Goal: Information Seeking & Learning: Learn about a topic

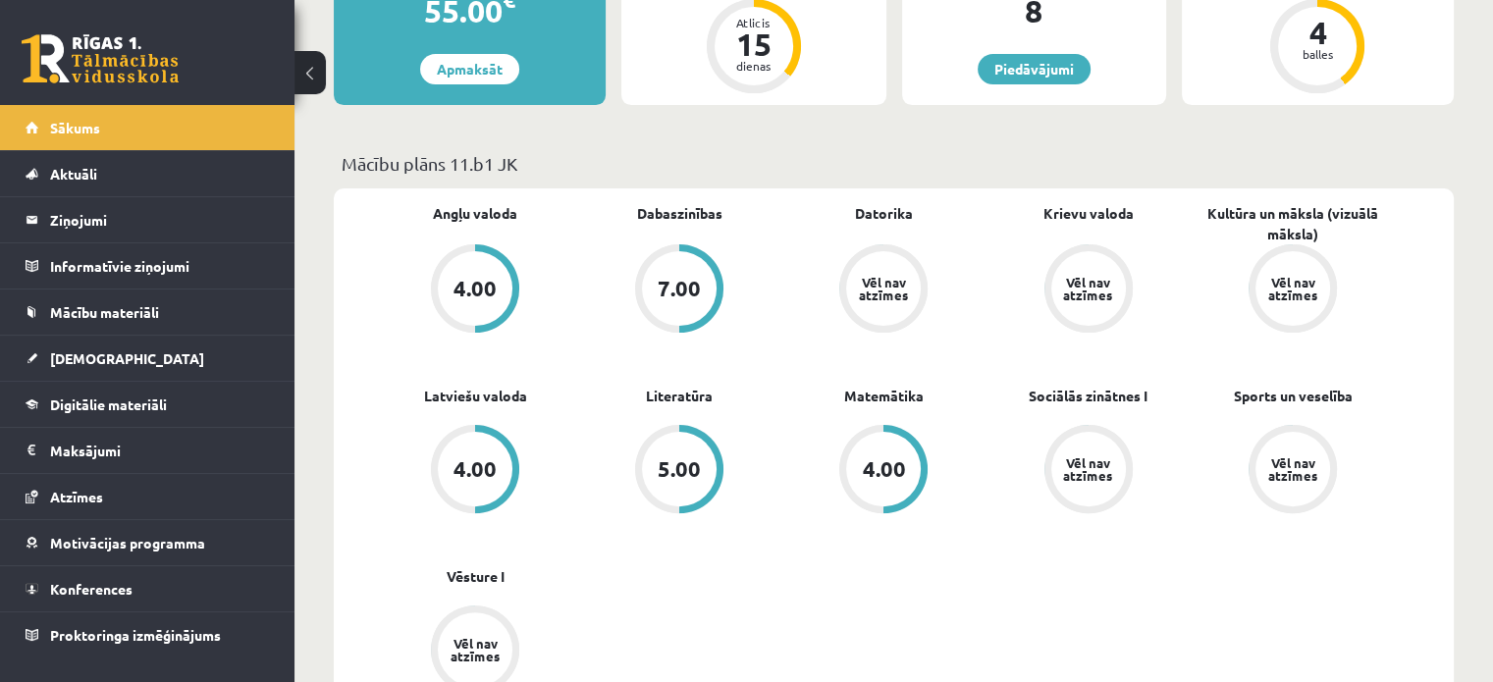
scroll to position [491, 0]
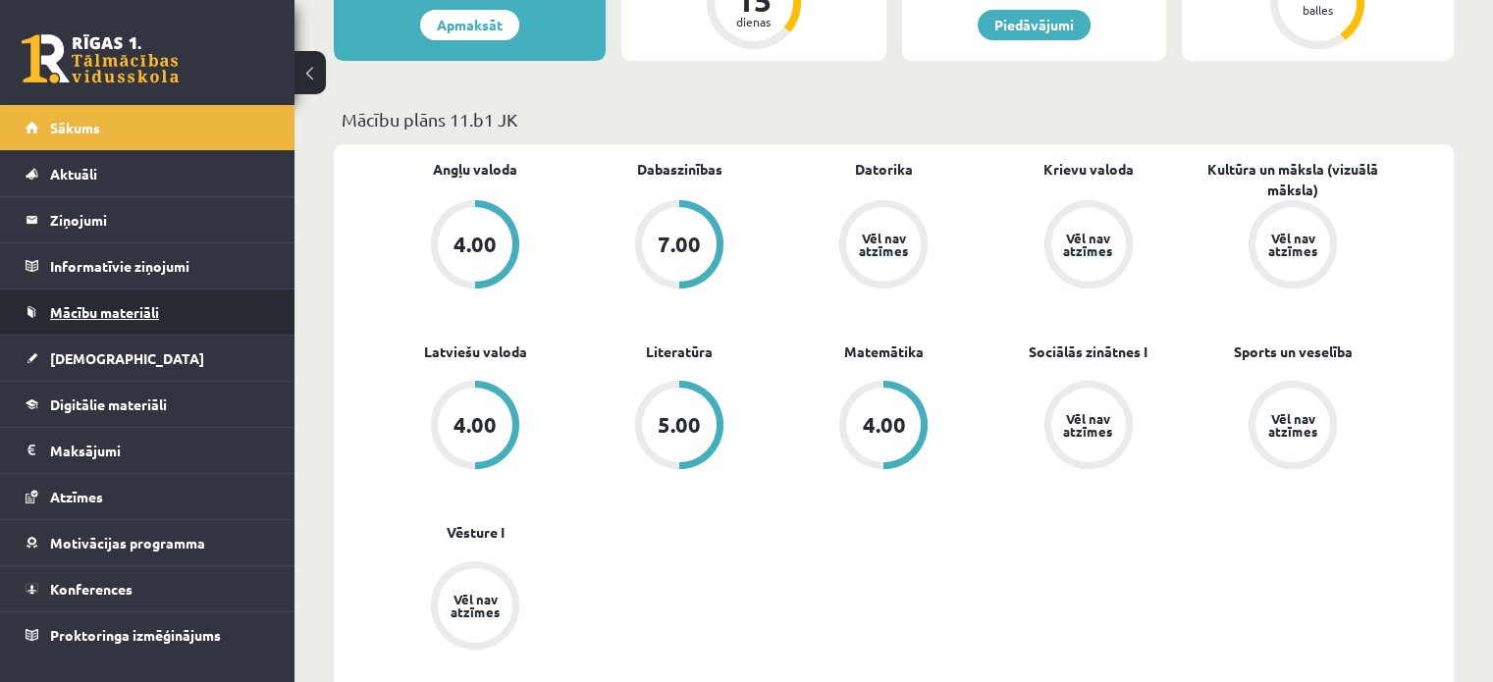
click at [159, 302] on link "Mācību materiāli" at bounding box center [148, 311] width 244 height 45
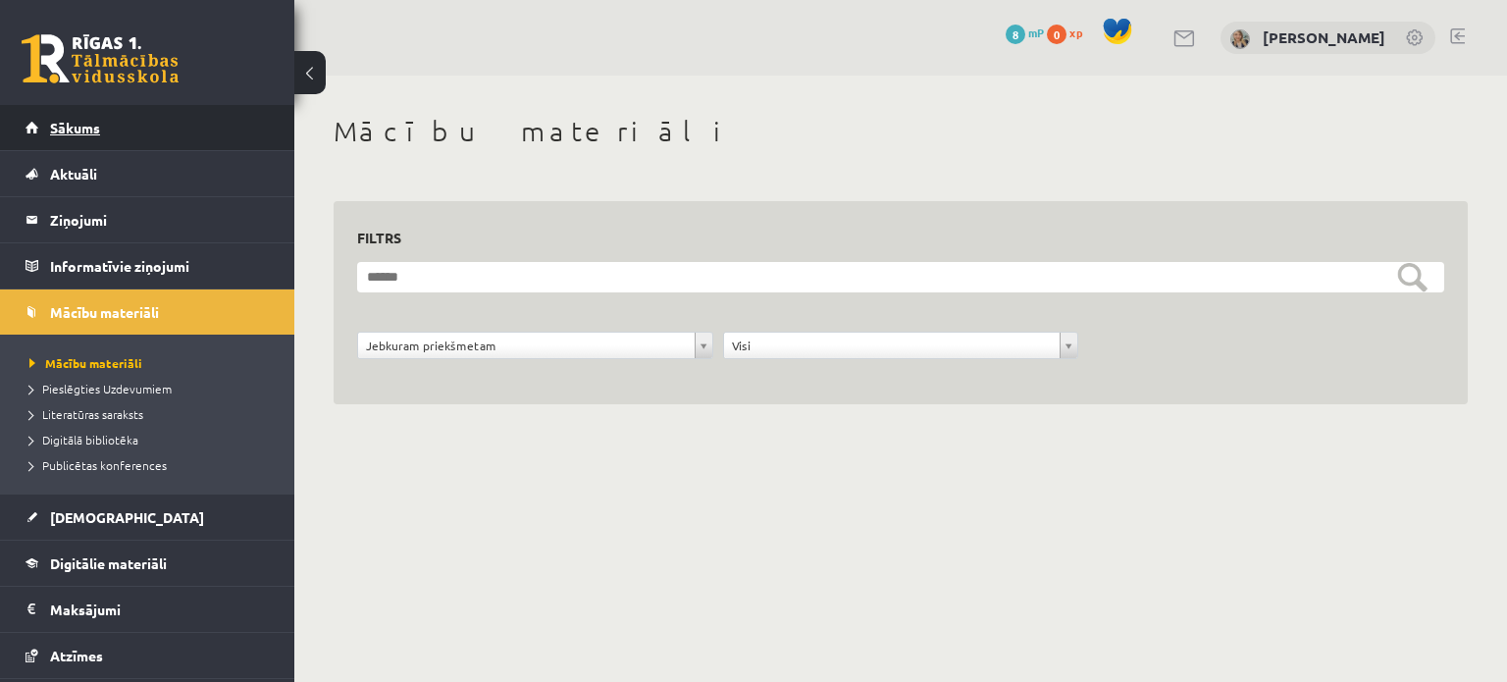
click at [131, 119] on link "Sākums" at bounding box center [148, 127] width 244 height 45
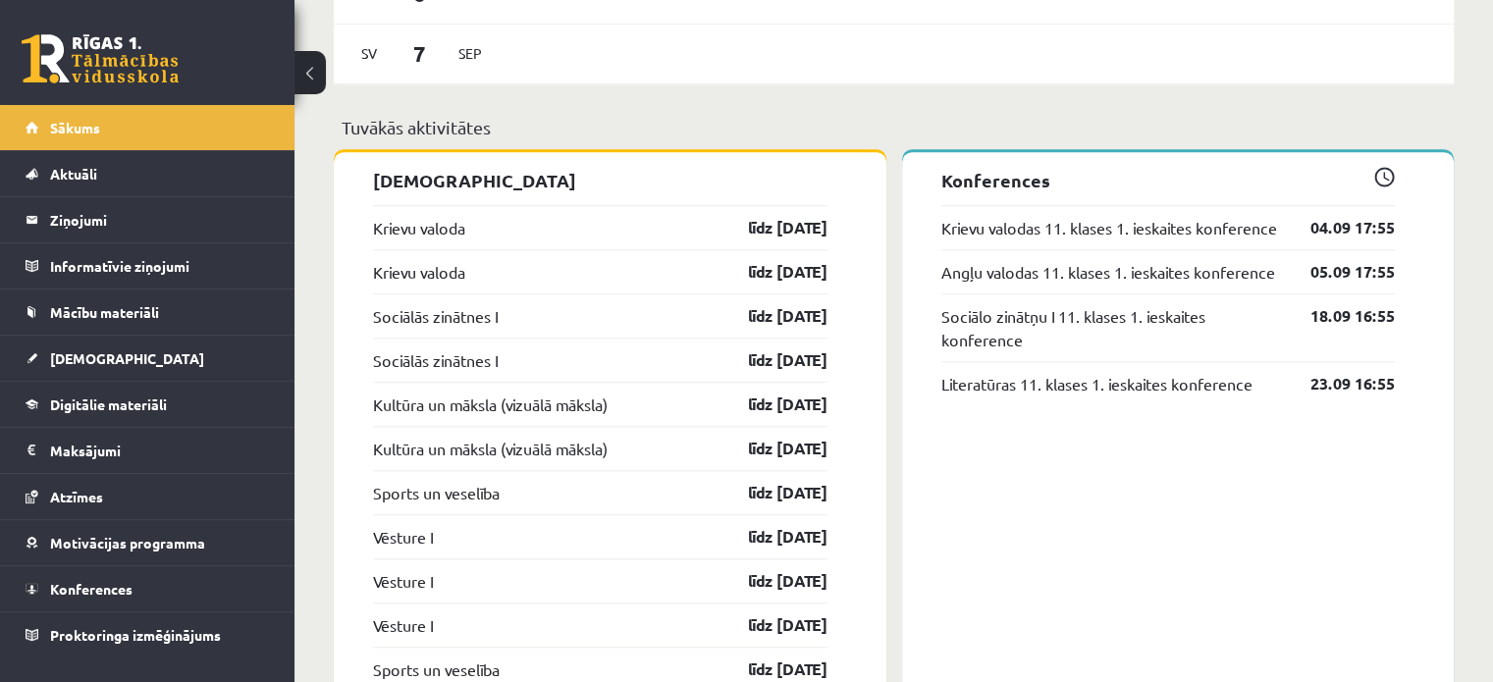
scroll to position [1668, 0]
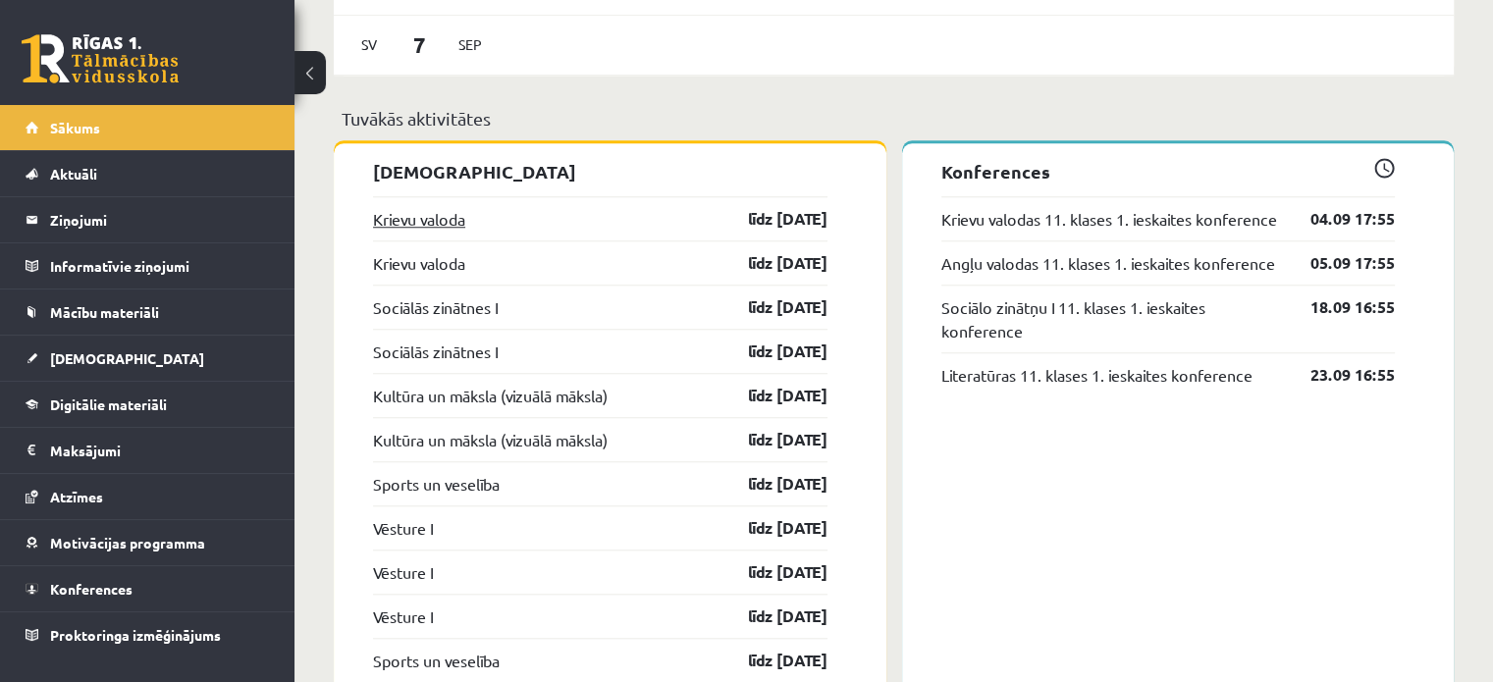
click at [448, 231] on link "Krievu valoda" at bounding box center [419, 219] width 92 height 24
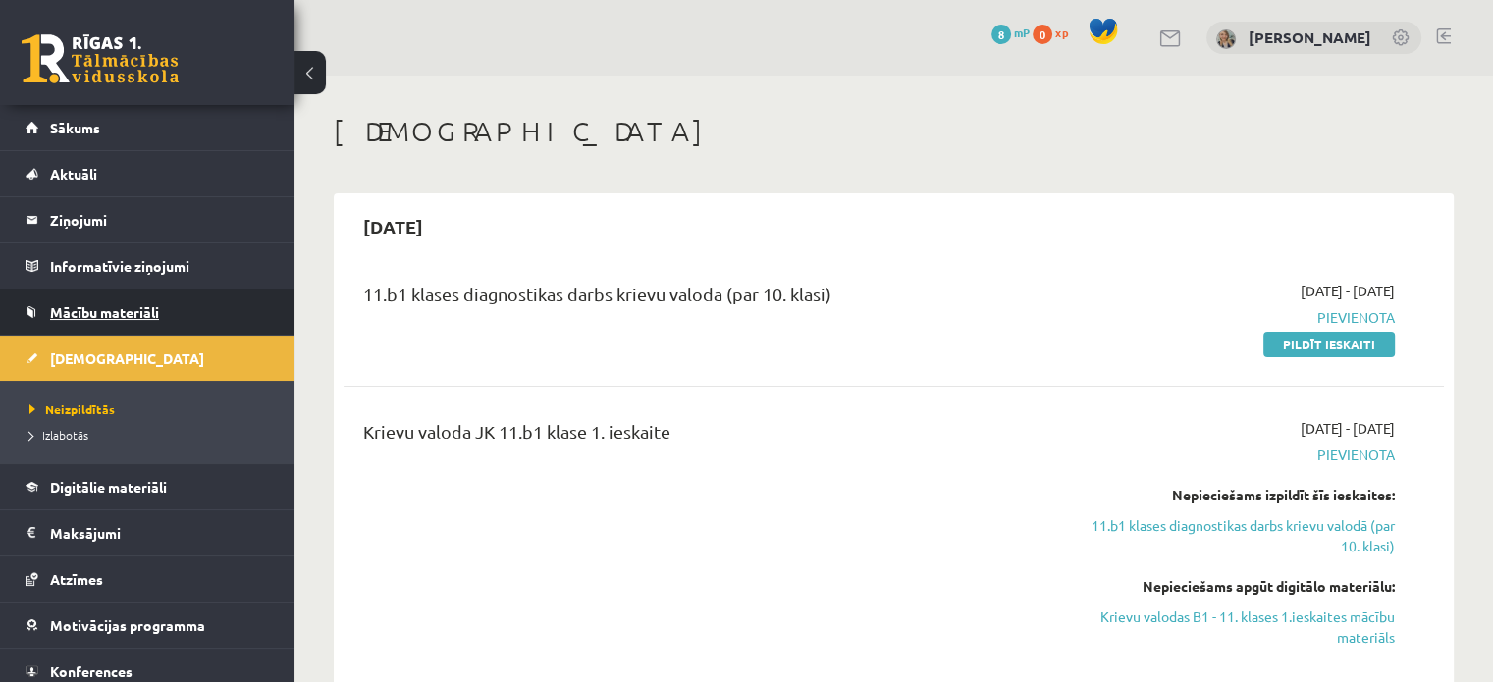
click at [162, 305] on link "Mācību materiāli" at bounding box center [148, 311] width 244 height 45
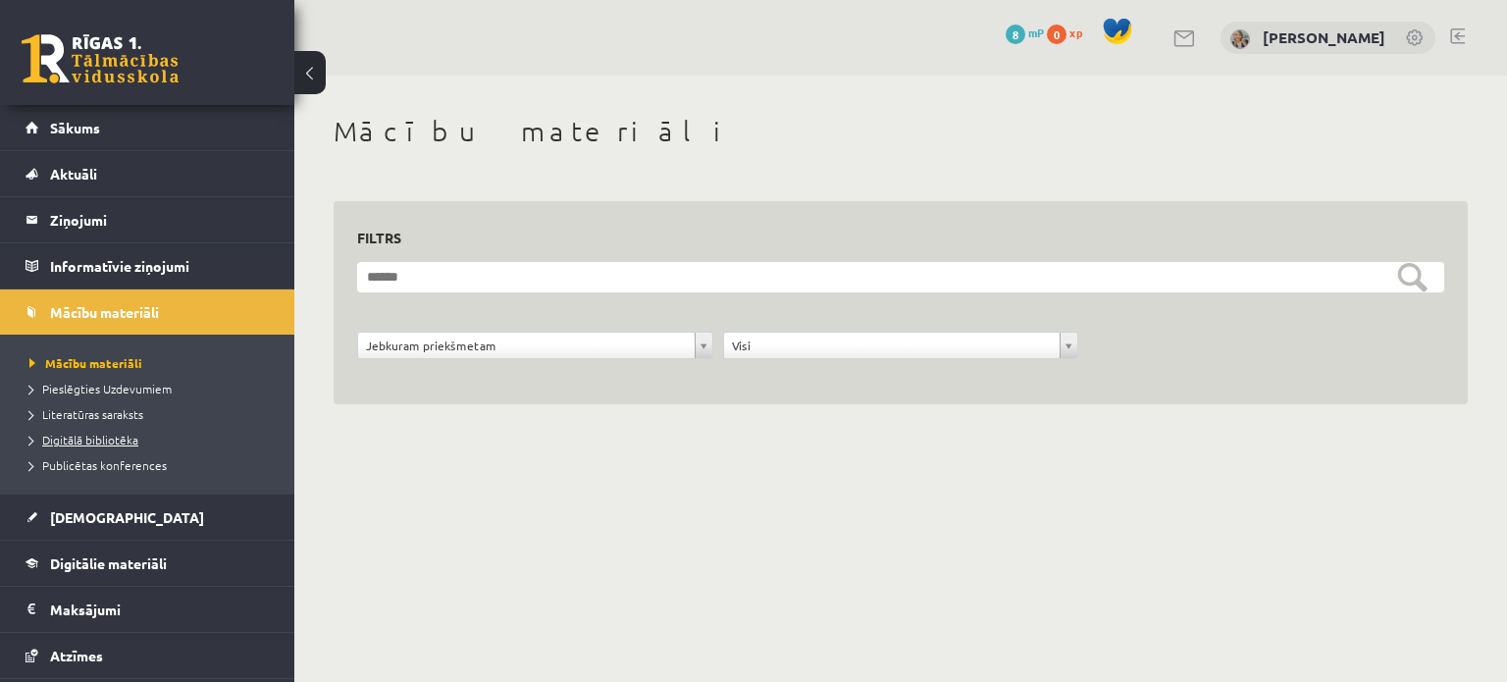
click at [115, 435] on span "Digitālā bibliotēka" at bounding box center [83, 440] width 109 height 16
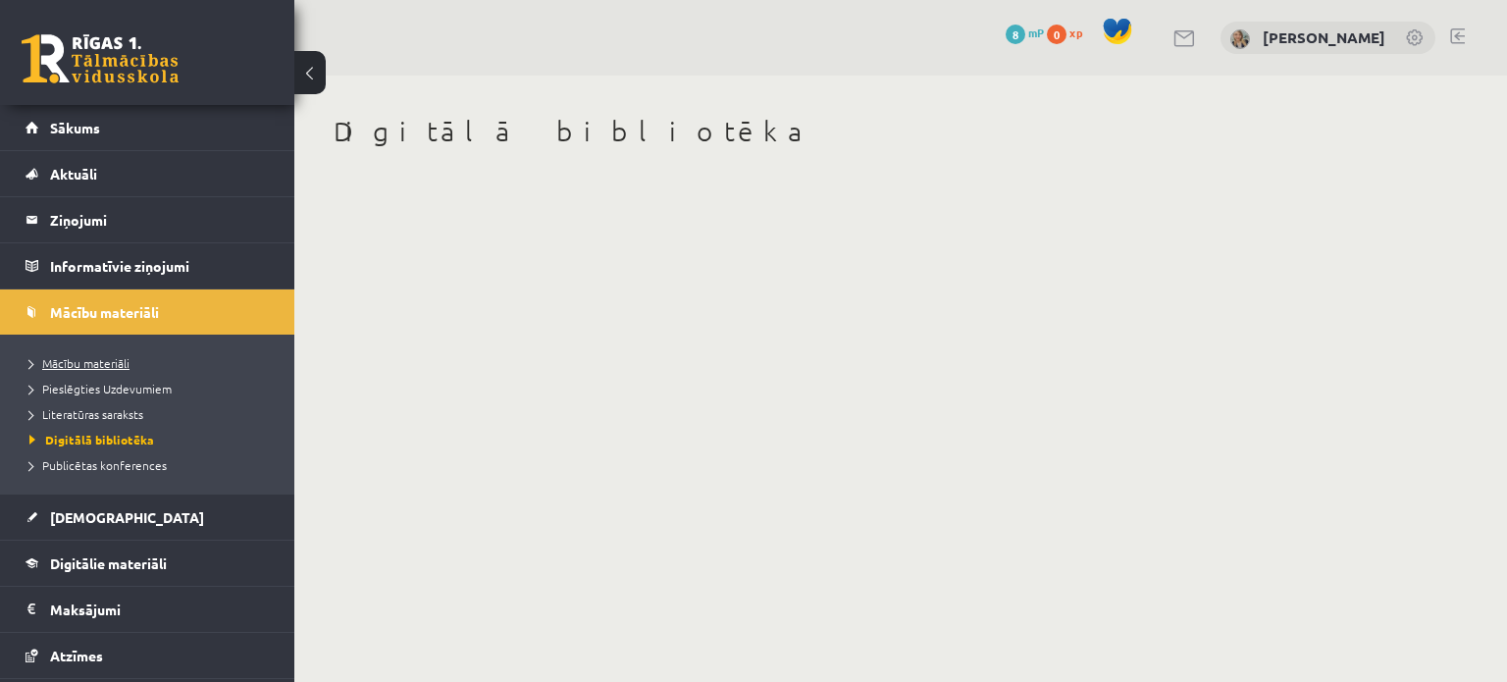
click at [93, 356] on span "Mācību materiāli" at bounding box center [79, 363] width 100 height 16
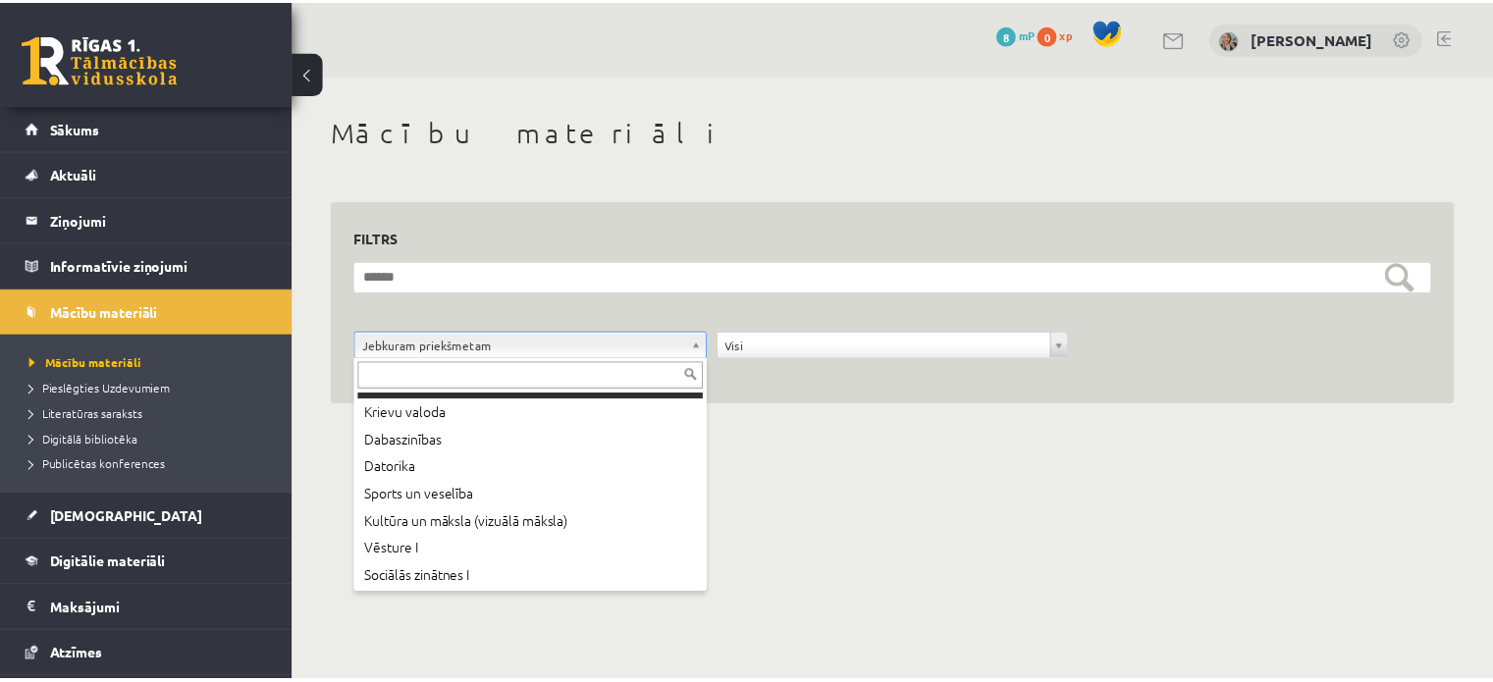
scroll to position [133, 0]
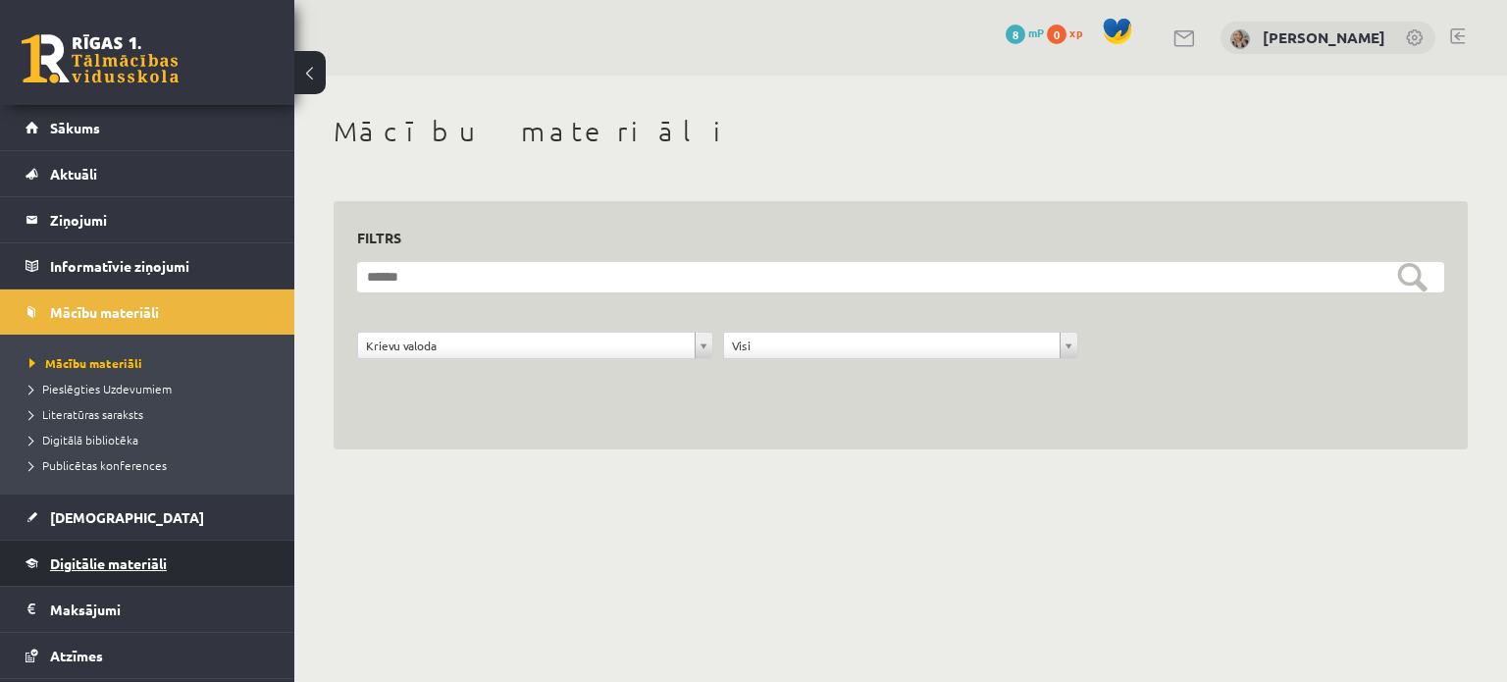
click at [86, 557] on span "Digitālie materiāli" at bounding box center [108, 563] width 117 height 18
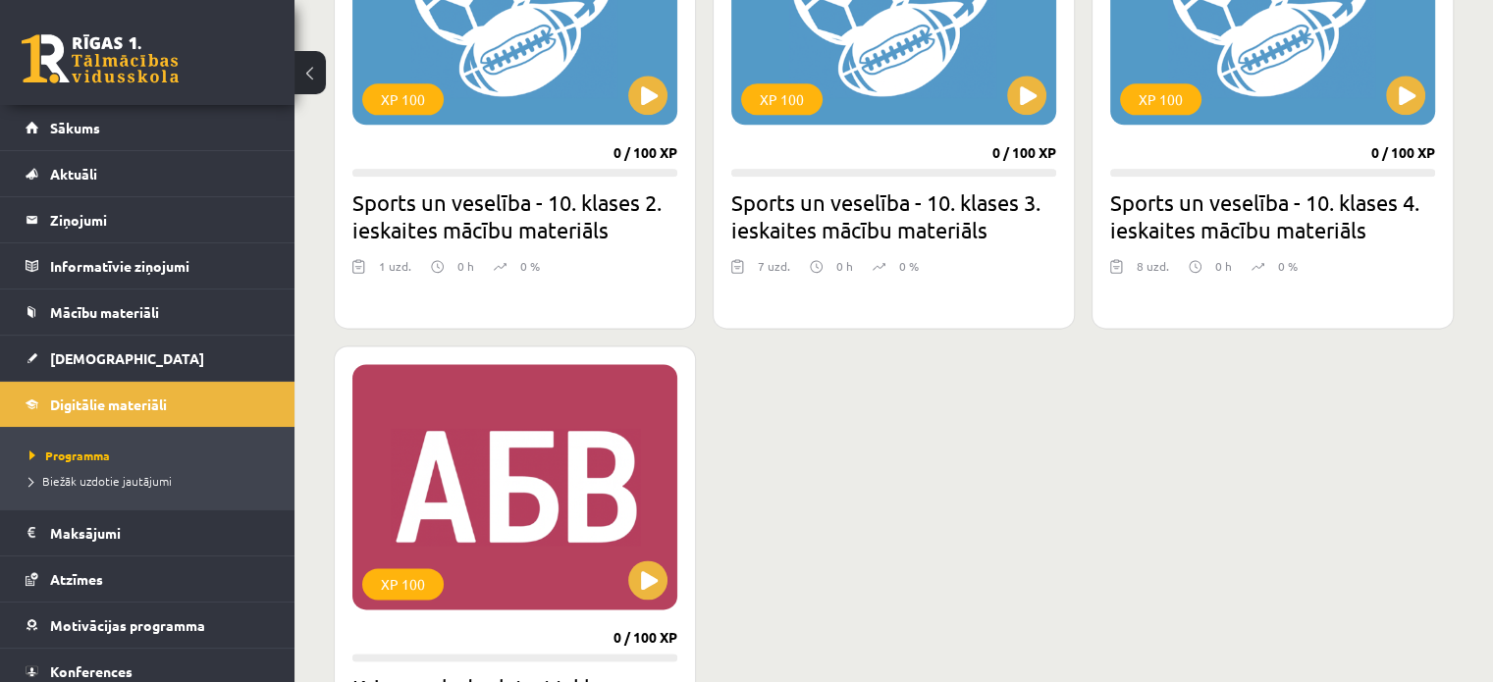
scroll to position [2748, 0]
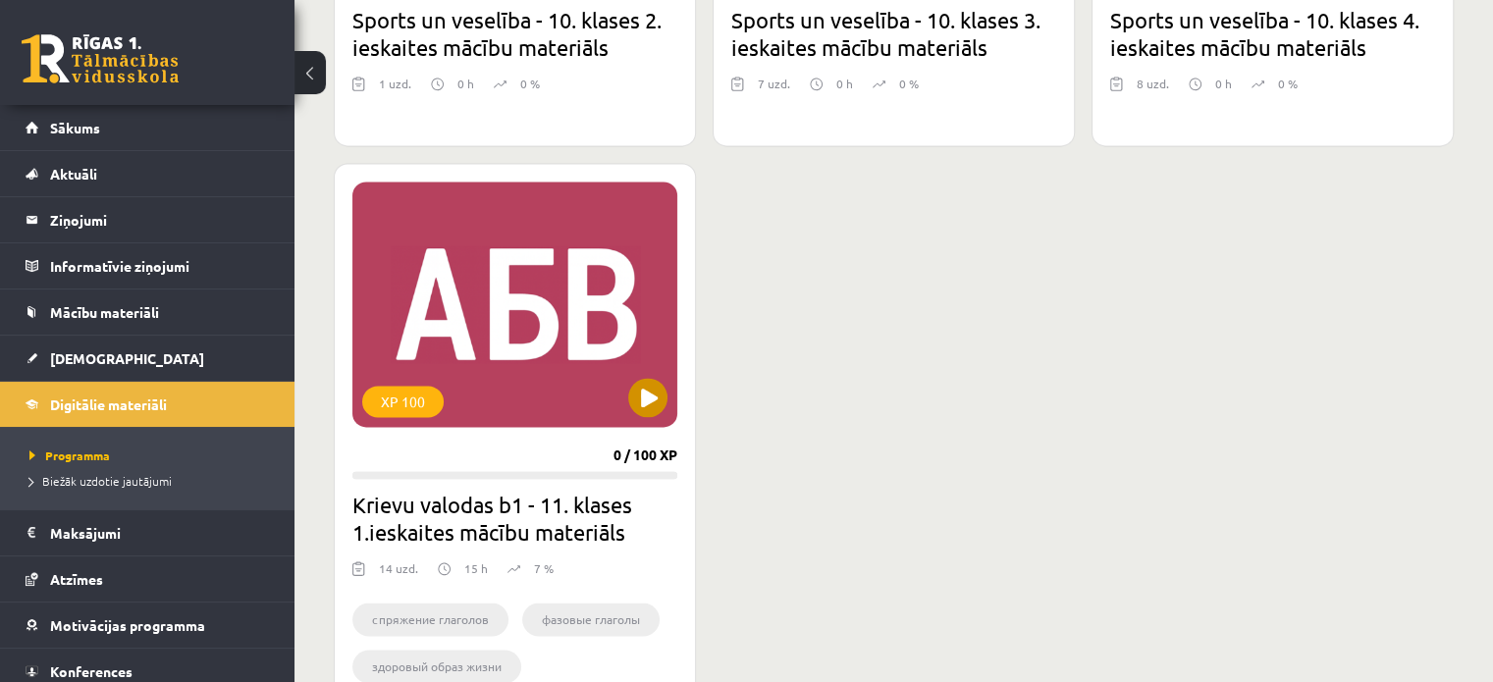
click at [503, 392] on div "XP 100" at bounding box center [514, 304] width 325 height 245
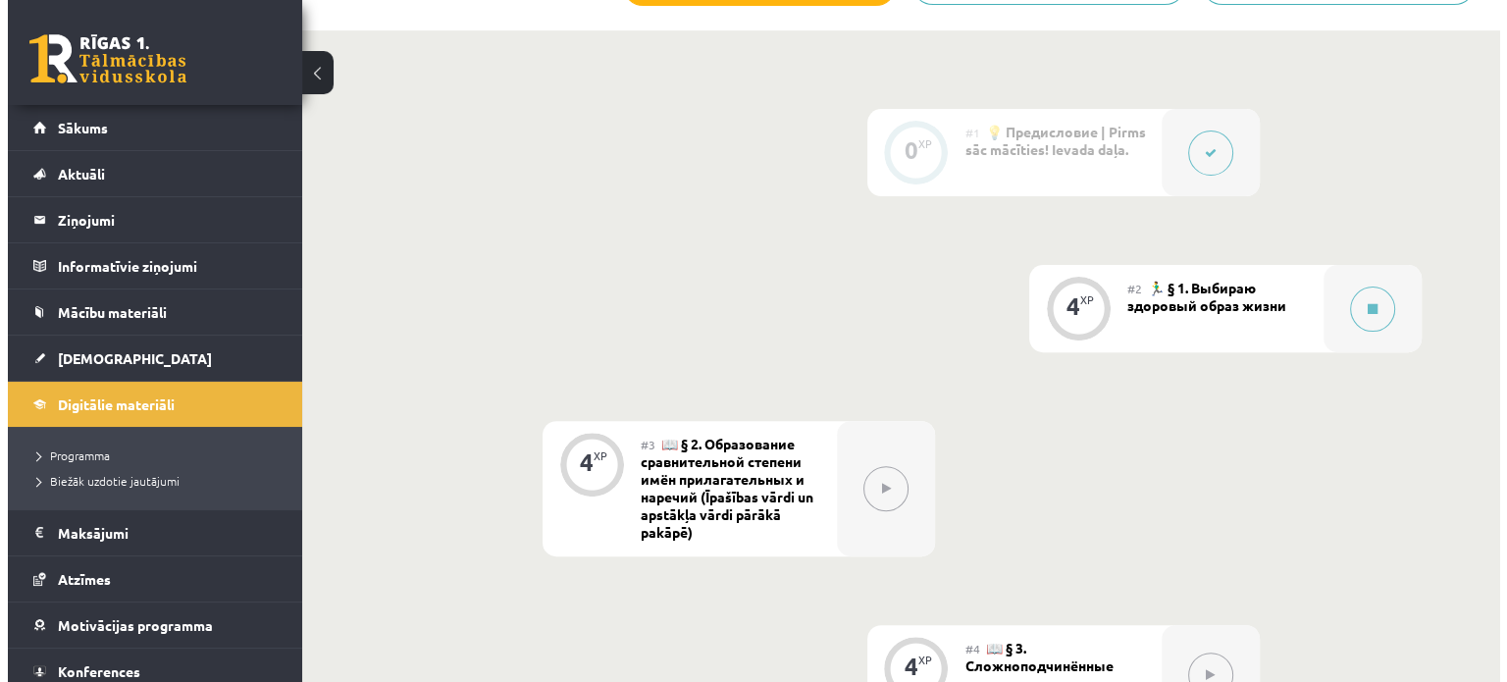
scroll to position [687, 0]
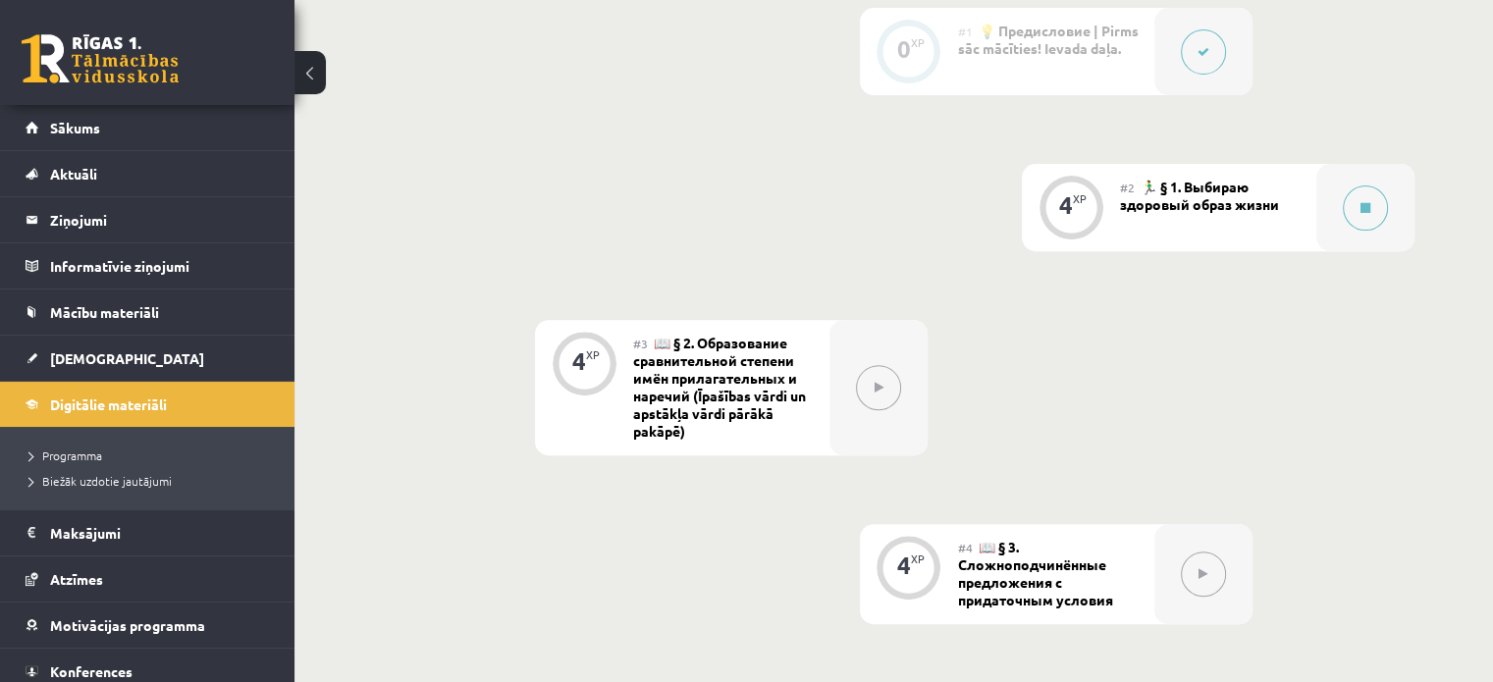
click at [1182, 211] on div "#2 🏃‍♂️ § 1. Выбираю здоровый образ жизни" at bounding box center [1218, 207] width 196 height 87
click at [1367, 211] on icon at bounding box center [1365, 208] width 10 height 12
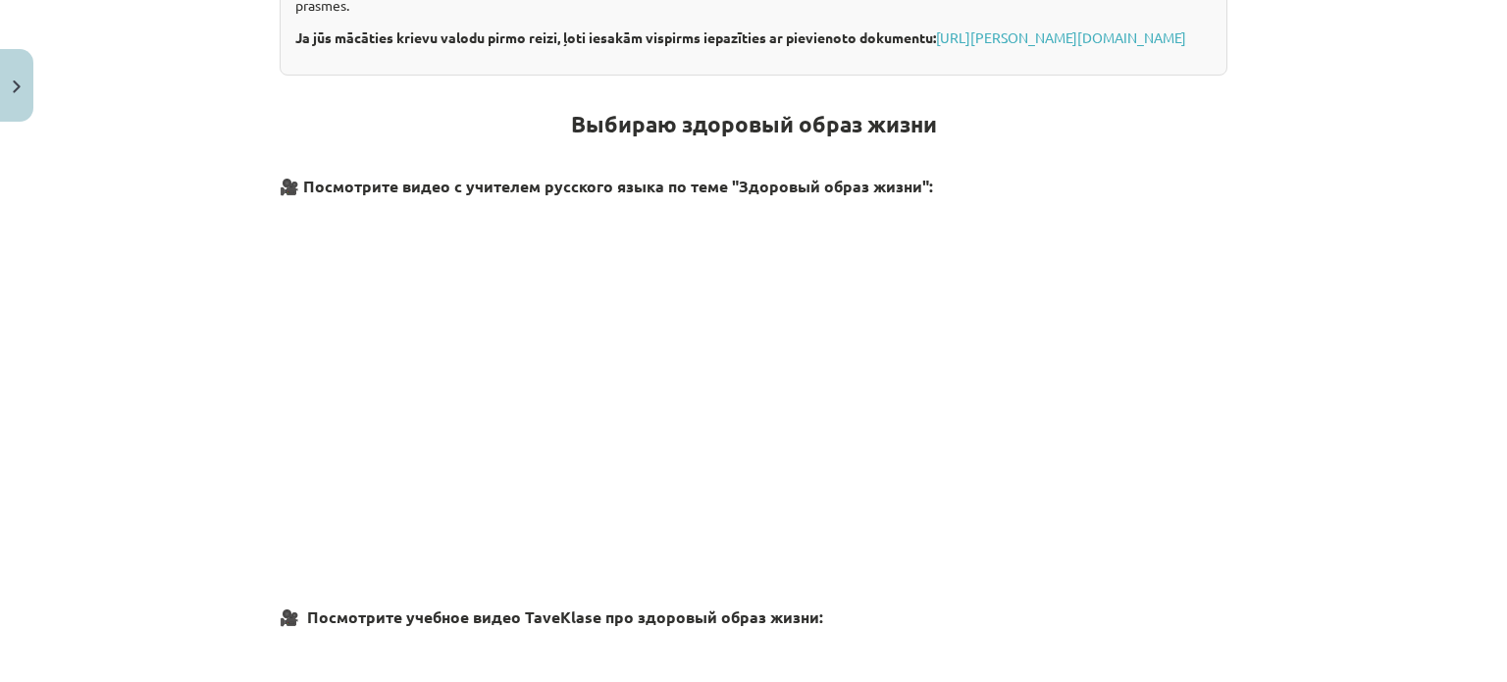
scroll to position [589, 0]
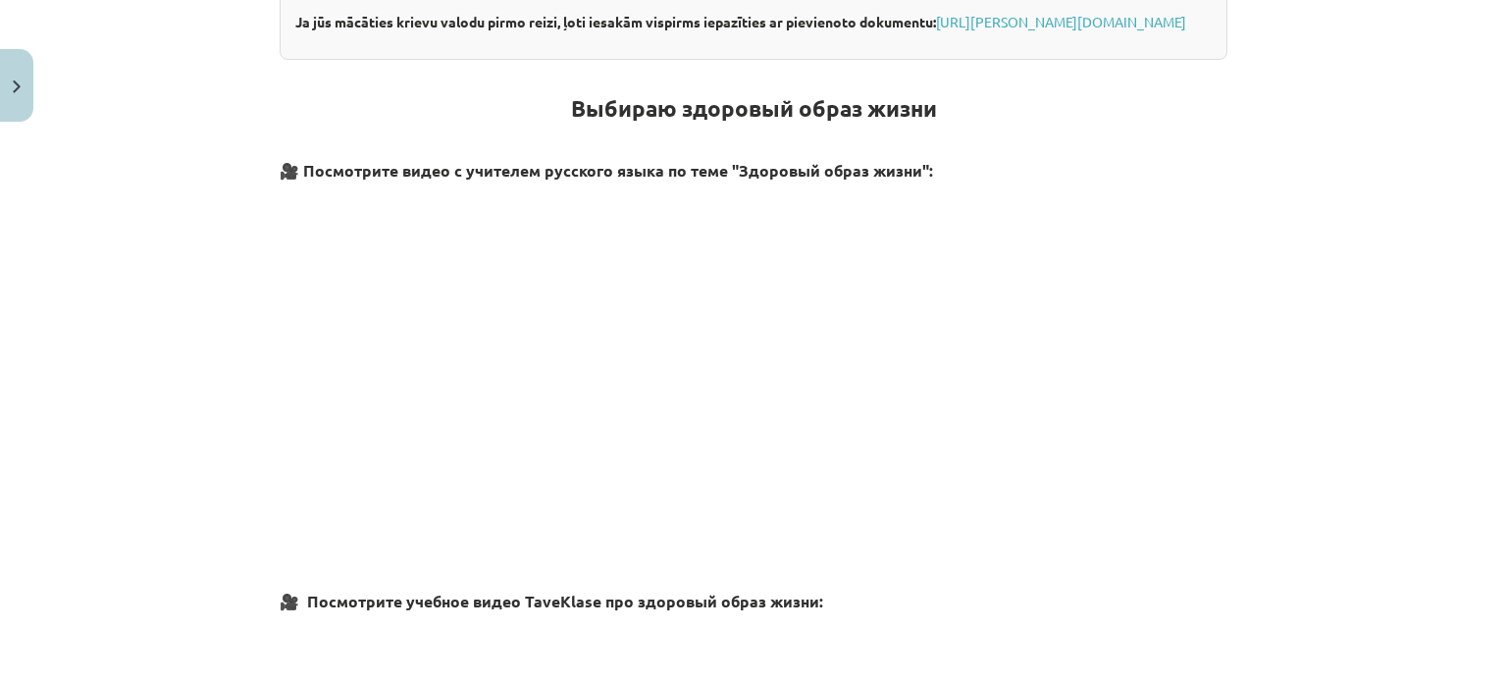
click at [1331, 39] on div "Mācību tēma: Krievu valodas b1 - 11. klases 1.ieskaites mācību materiāls #2 🏃‍♂…" at bounding box center [753, 341] width 1507 height 682
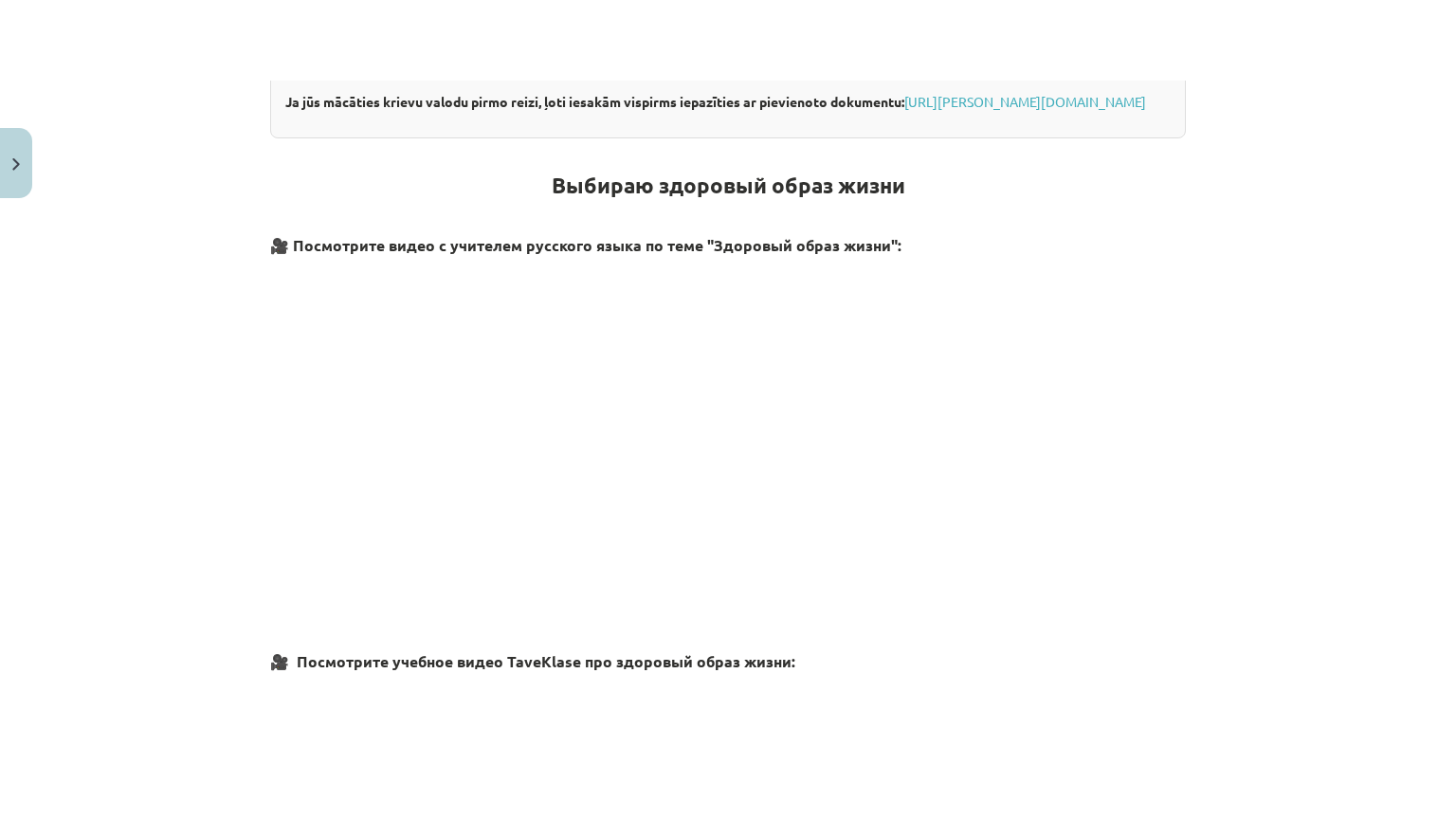
scroll to position [664, 0]
